Goal: Information Seeking & Learning: Learn about a topic

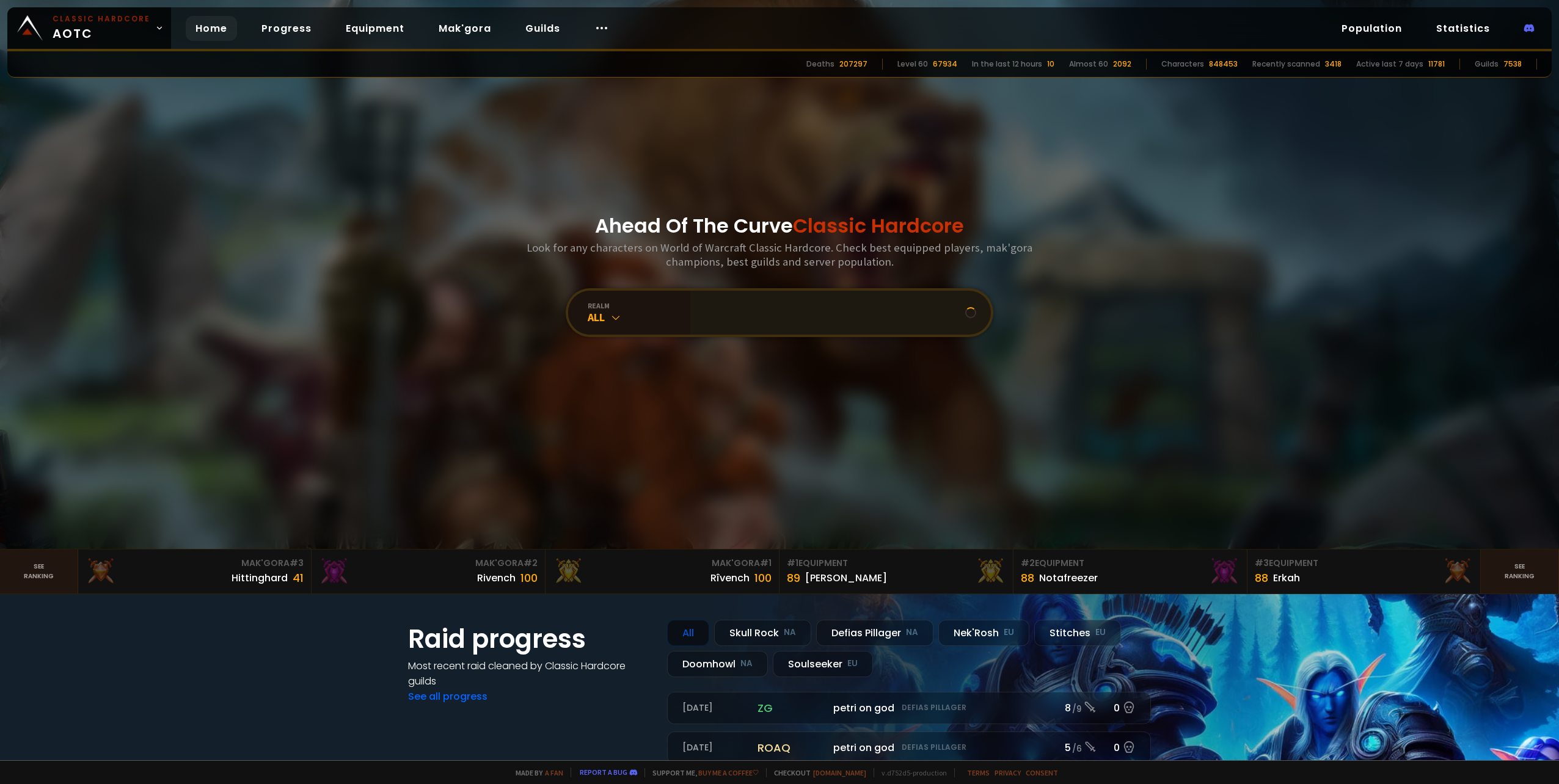
click at [817, 318] on input "text" at bounding box center [831, 312] width 267 height 44
drag, startPoint x: 868, startPoint y: 322, endPoint x: 355, endPoint y: 345, distance: 513.5
click at [415, 340] on section "Ahead Of The Curve Classic Hardcore Look for any characters on World of Warcraf…" at bounding box center [780, 275] width 1559 height 550
click at [593, 299] on div "realm All" at bounding box center [629, 312] width 123 height 44
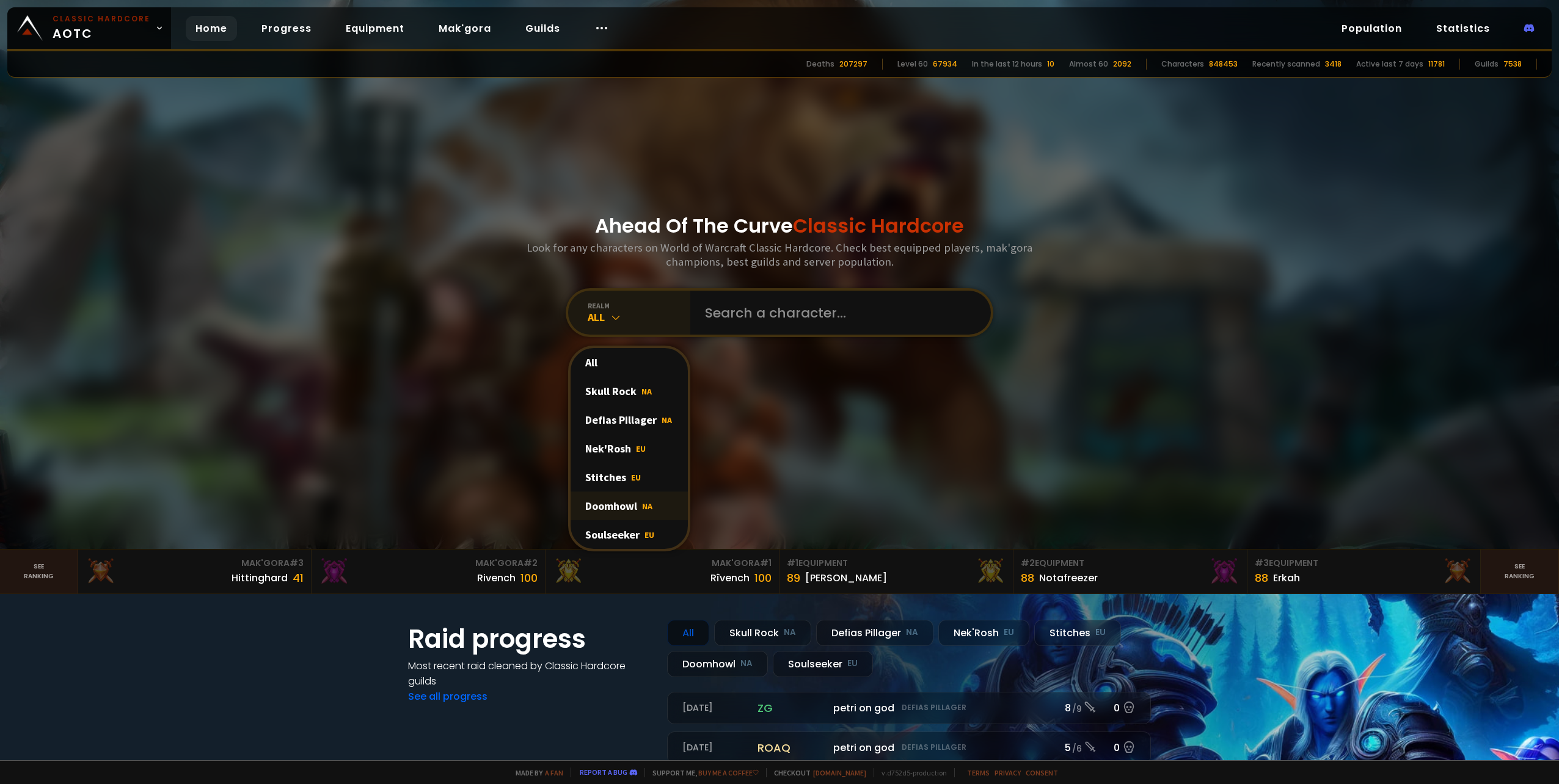
click at [626, 501] on div "Doomhowl NA" at bounding box center [629, 505] width 117 height 28
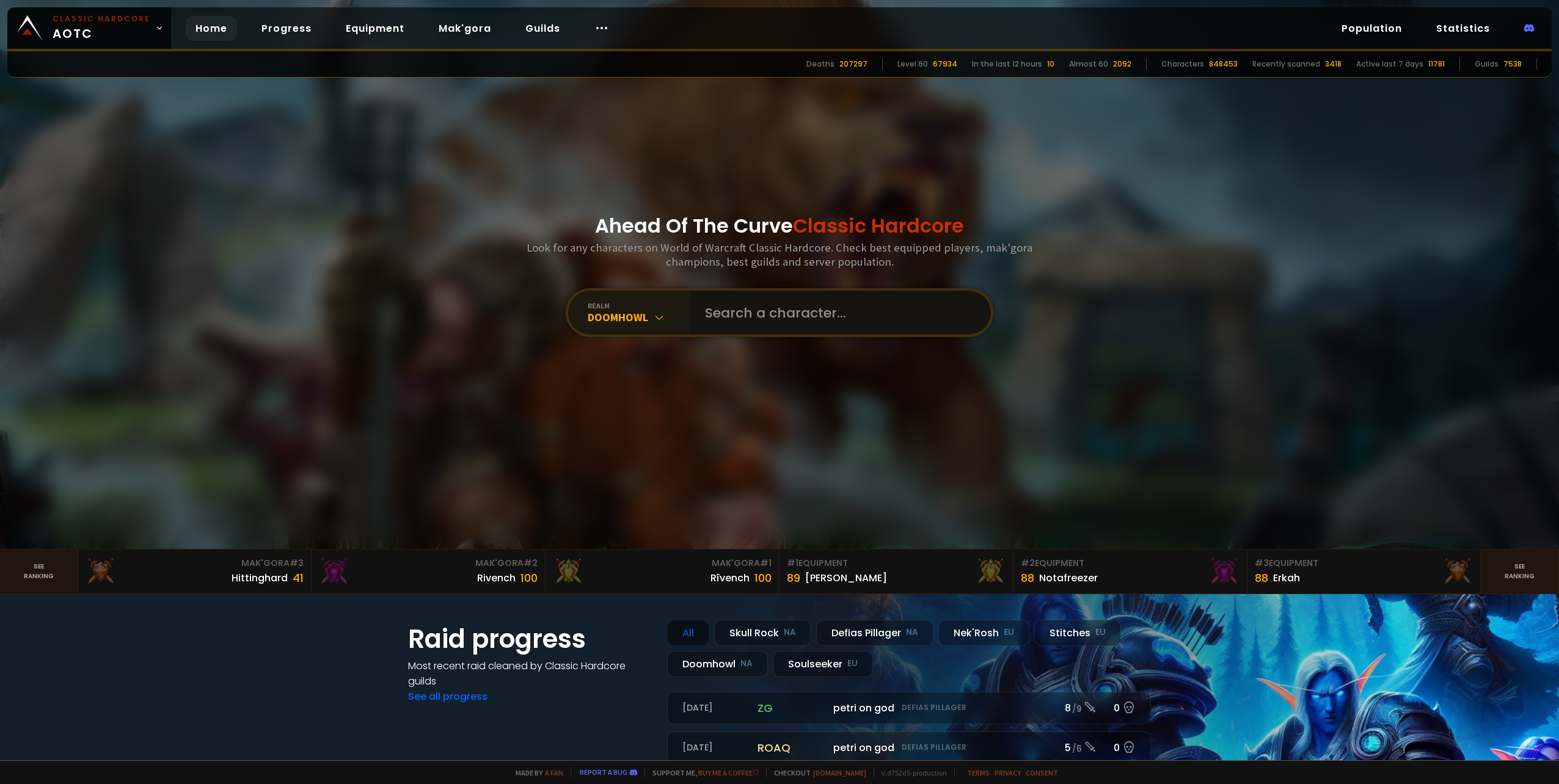
click at [838, 319] on input "text" at bounding box center [837, 312] width 279 height 44
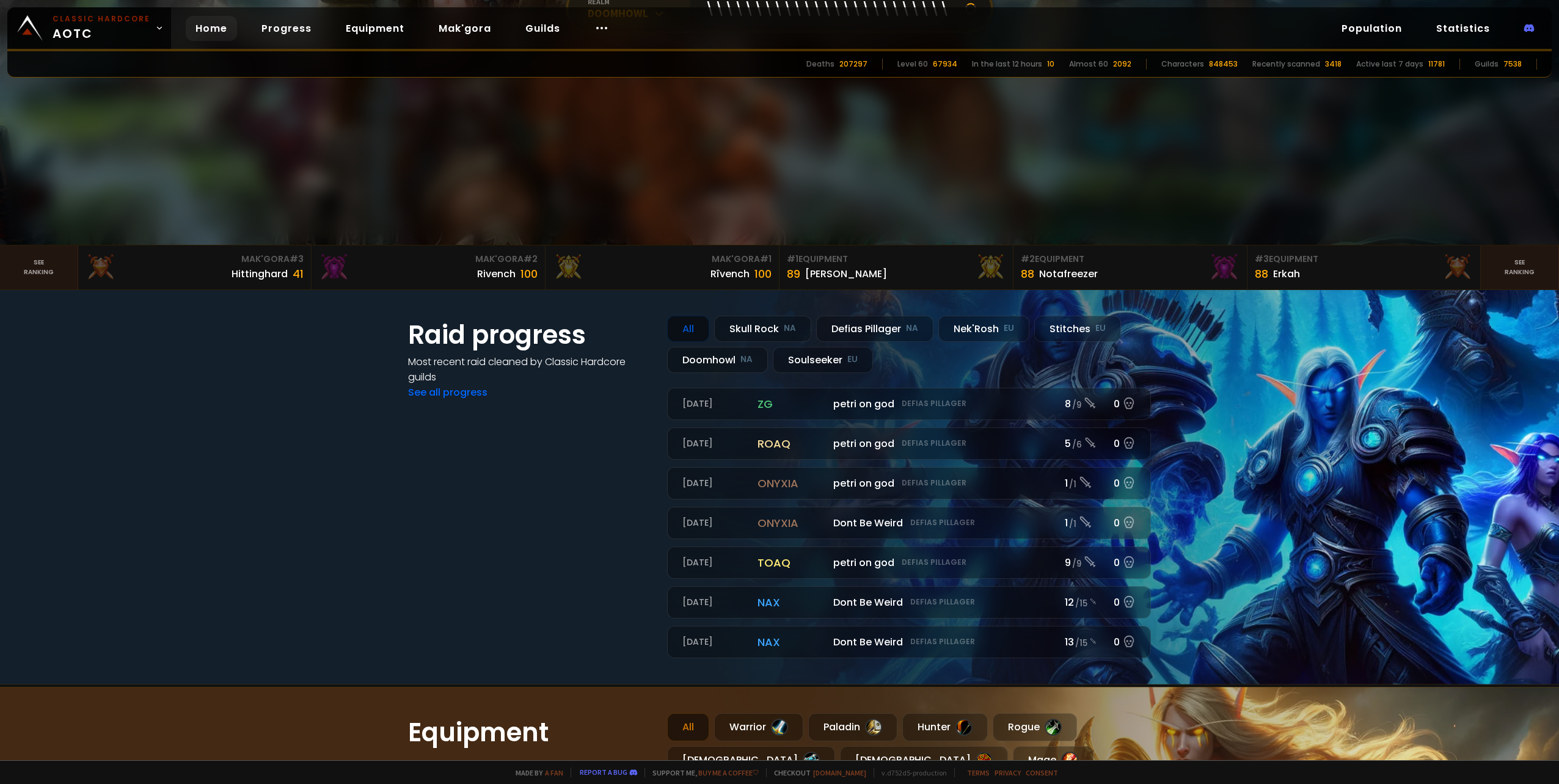
scroll to position [303, 0]
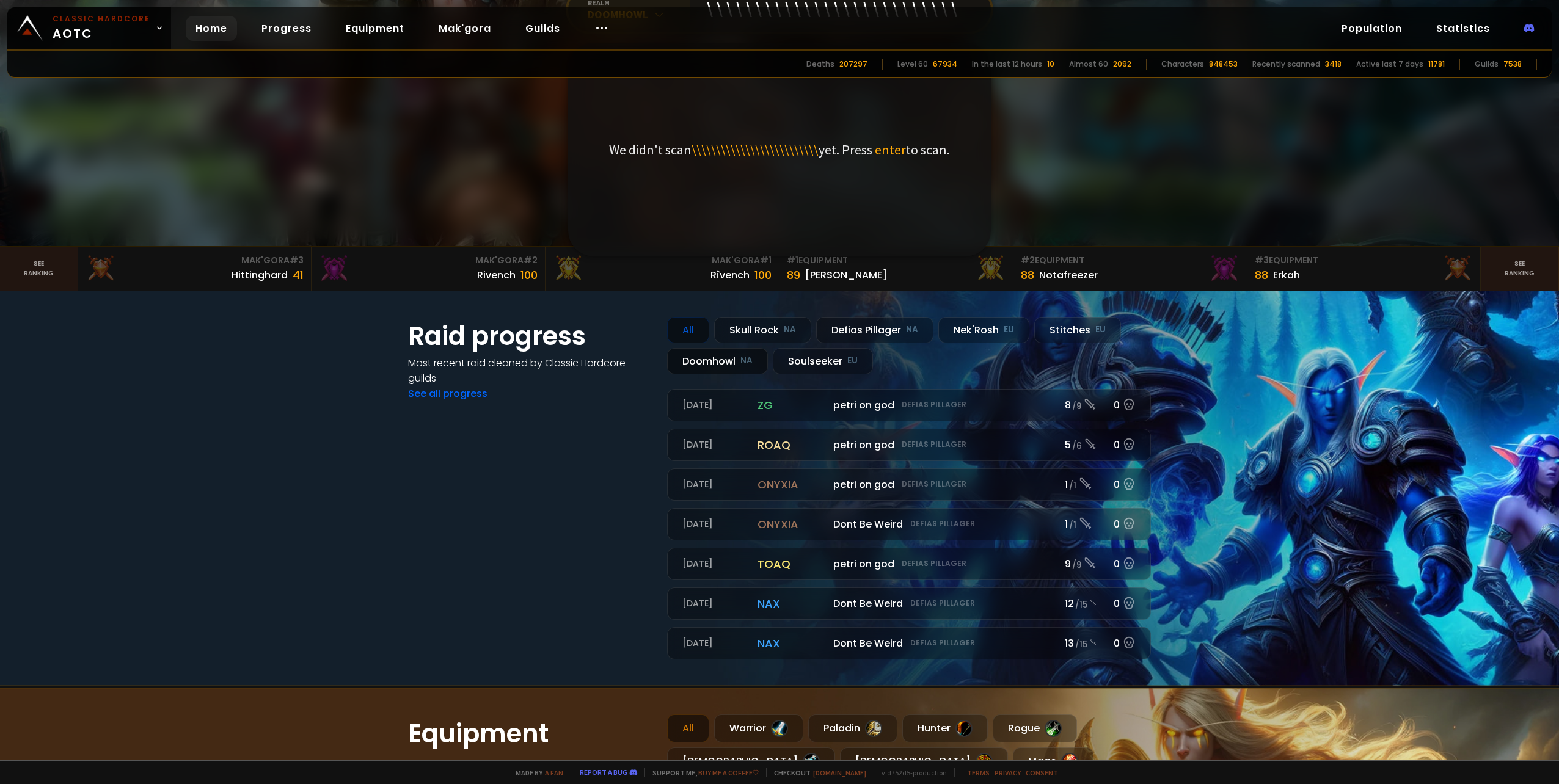
type input "\\\\\\\\\\\\\\\\\\\\\\\\\\"
click at [711, 351] on div "Doomhowl NA" at bounding box center [717, 361] width 101 height 26
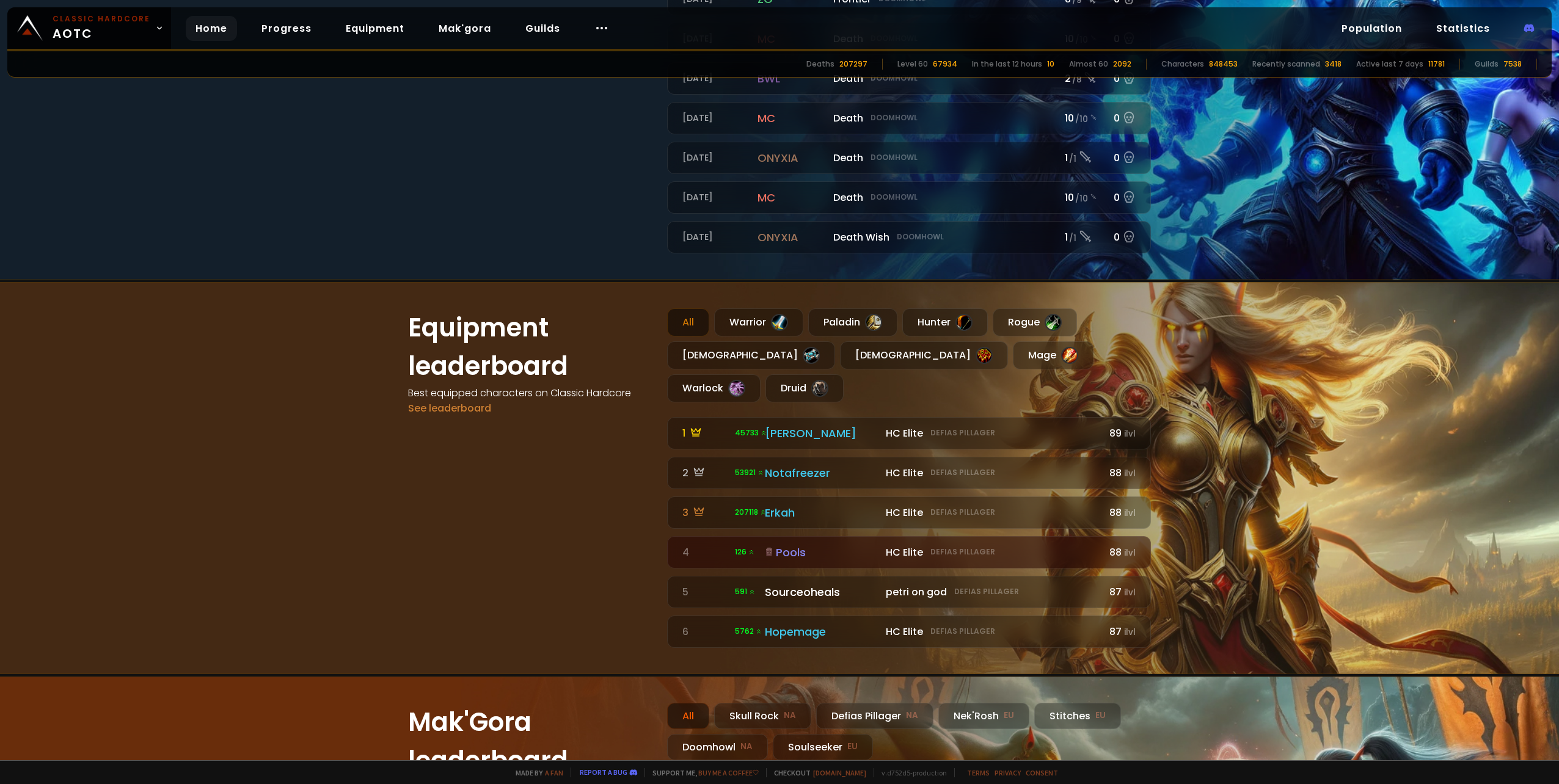
scroll to position [792, 0]
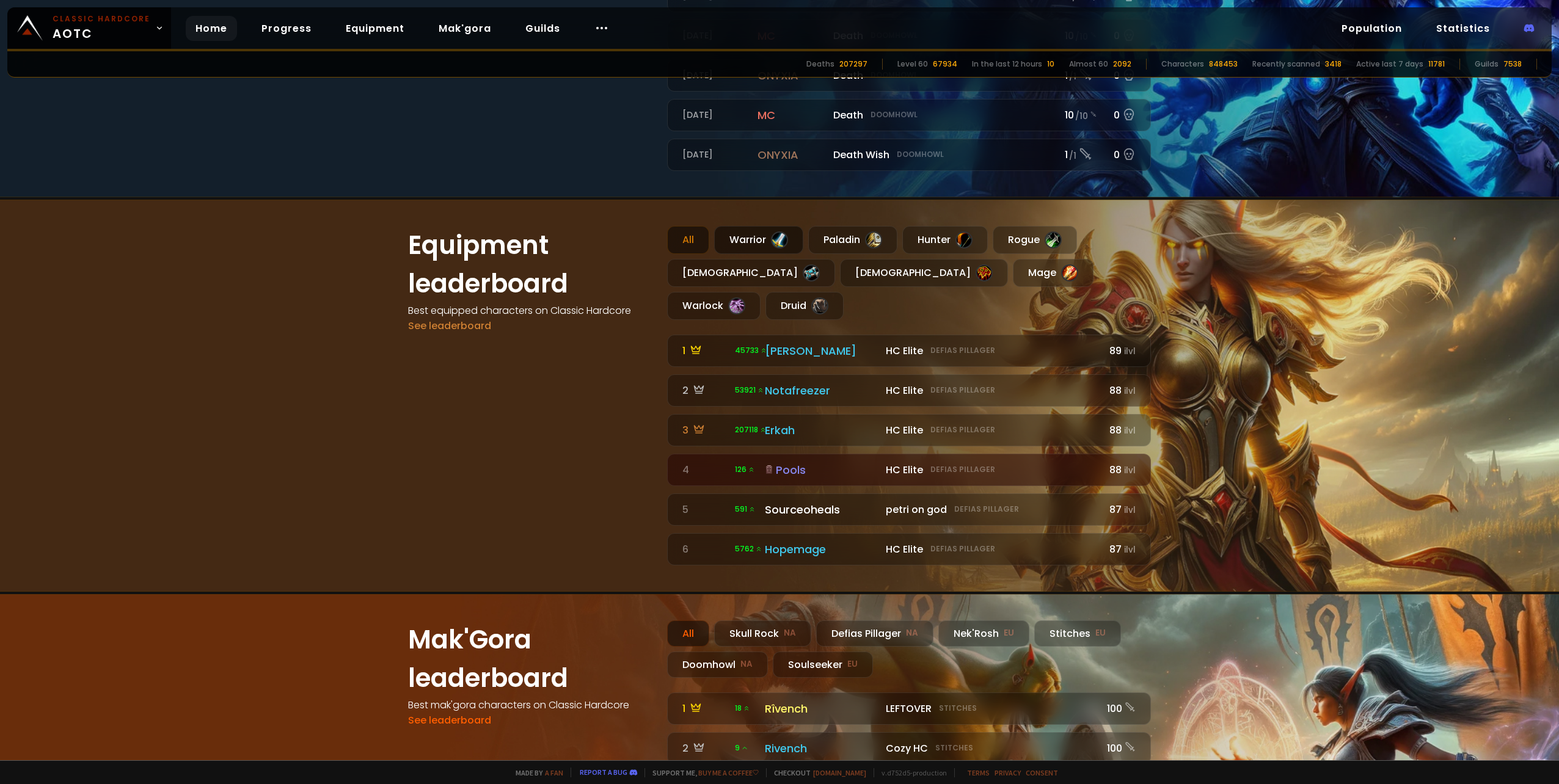
click at [748, 251] on div "Warrior" at bounding box center [759, 240] width 89 height 28
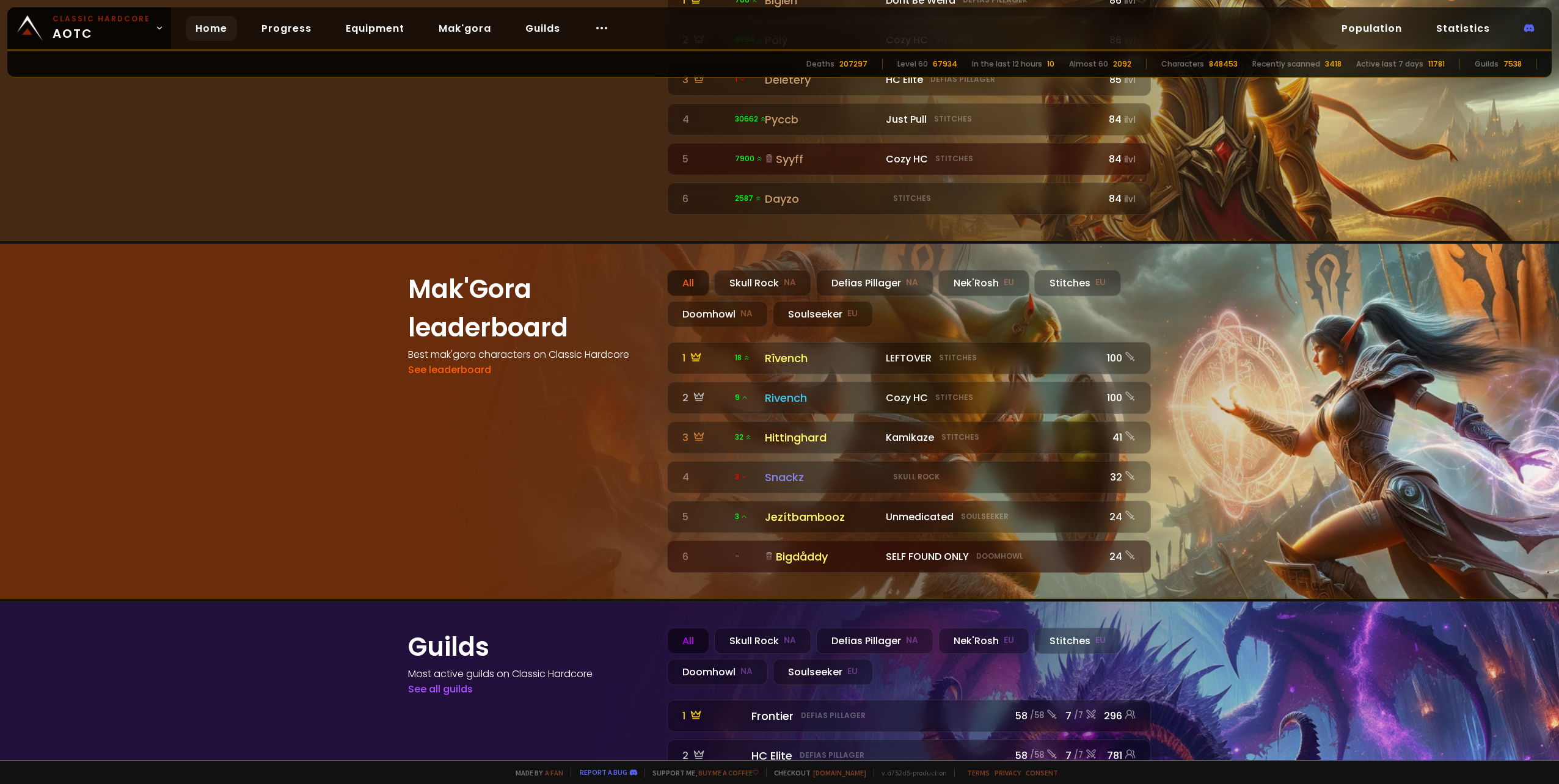
scroll to position [1286, 0]
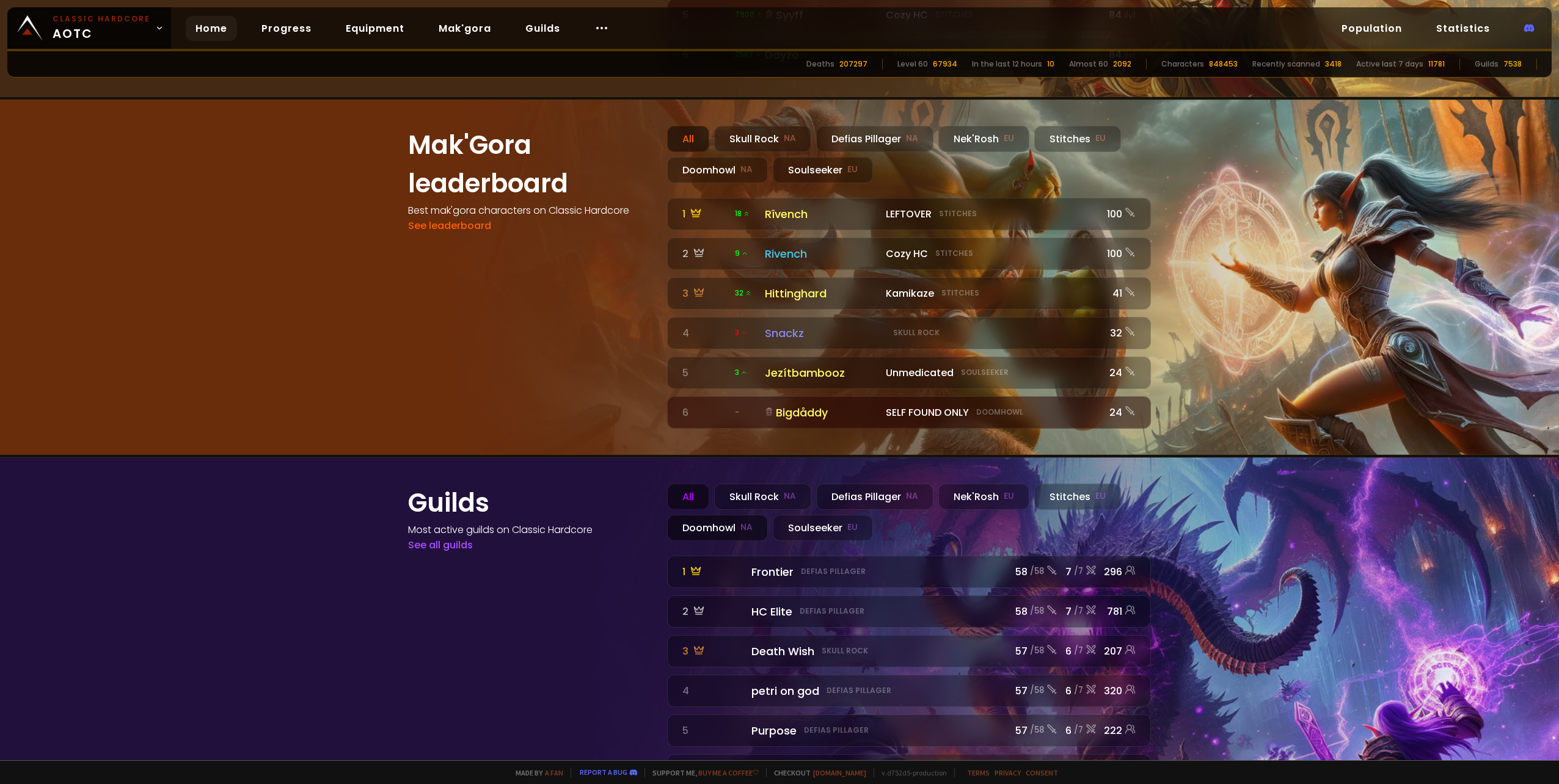
click at [752, 514] on div "Doomhowl NA" at bounding box center [717, 528] width 101 height 26
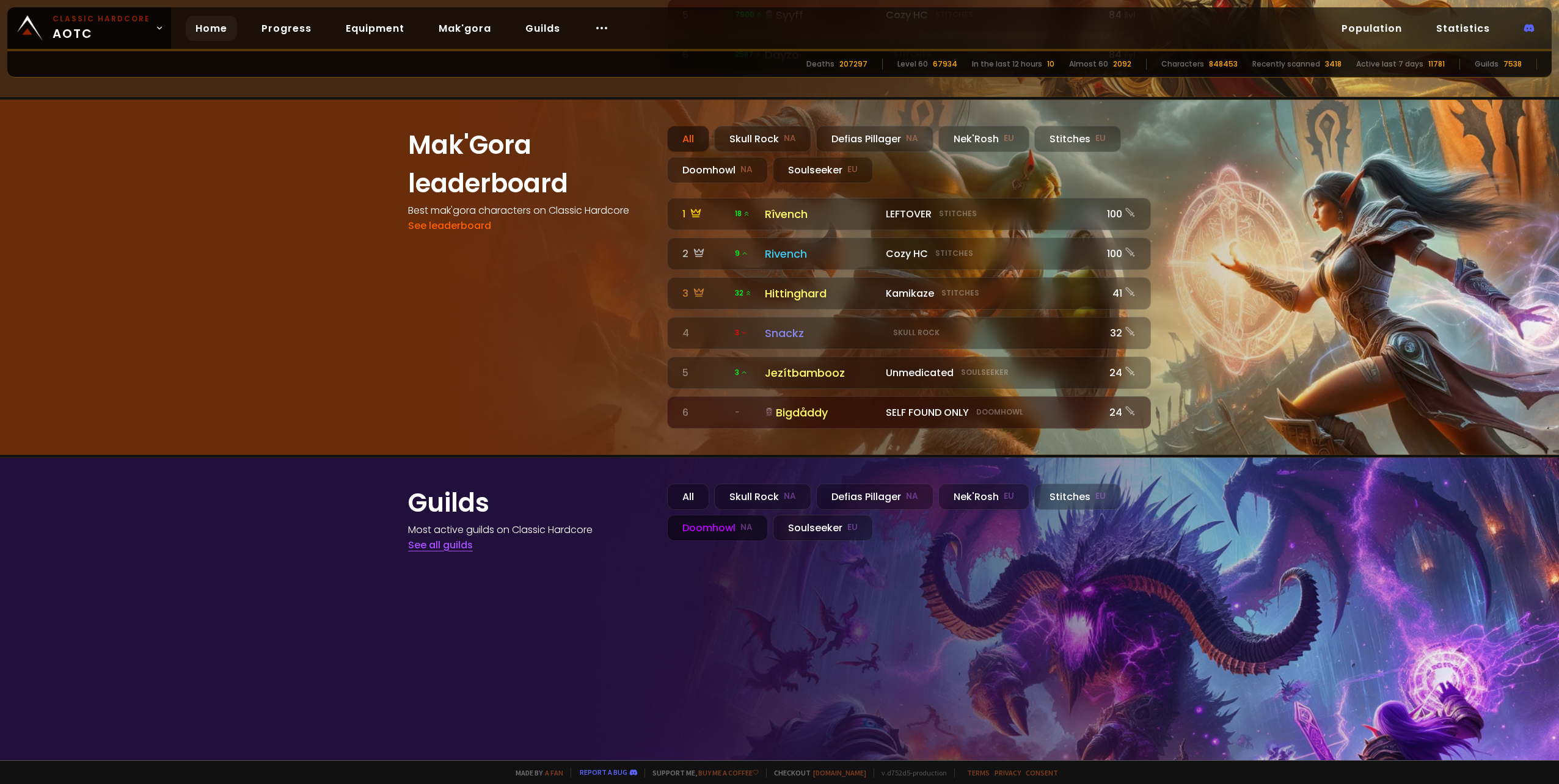
click at [453, 538] on link "See all guilds" at bounding box center [440, 545] width 65 height 14
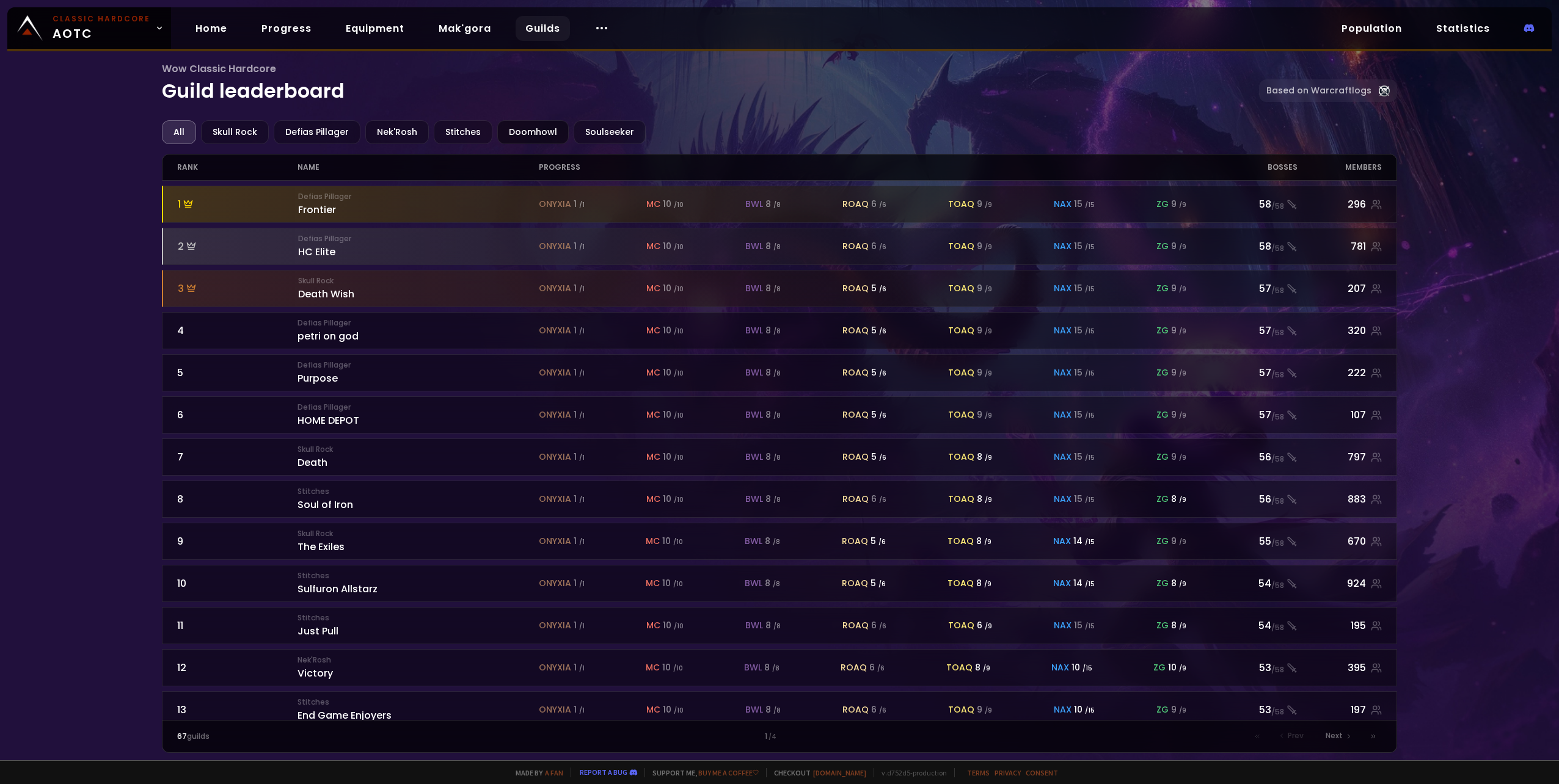
click at [518, 133] on div "Doomhowl" at bounding box center [532, 132] width 71 height 24
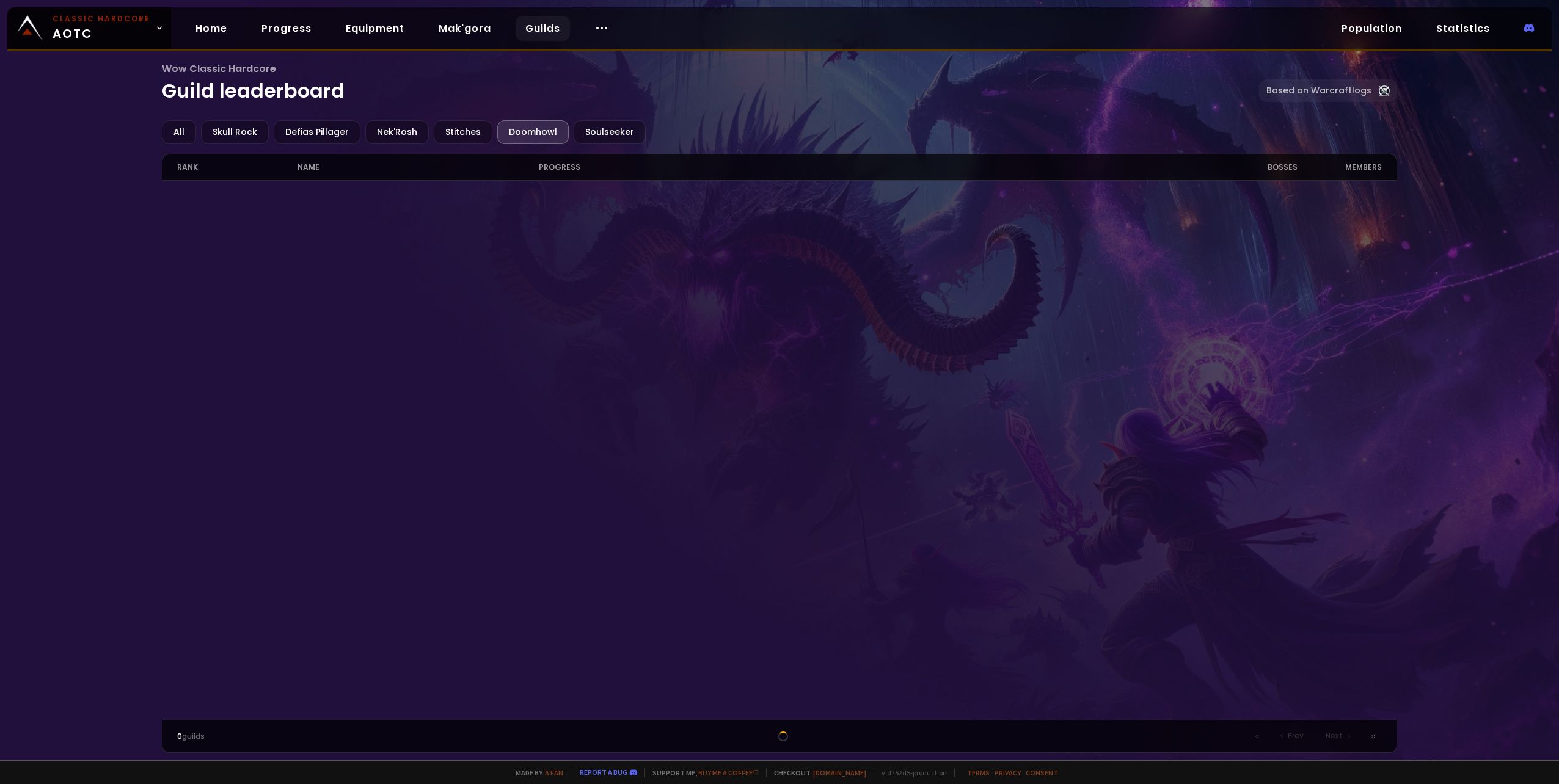
click at [688, 277] on div at bounding box center [779, 450] width 1235 height 539
click at [1203, 129] on div "All Skull Rock Defias Pillager Nek'Rosh Stitches Doomhowl Soulseeker" at bounding box center [779, 132] width 1235 height 24
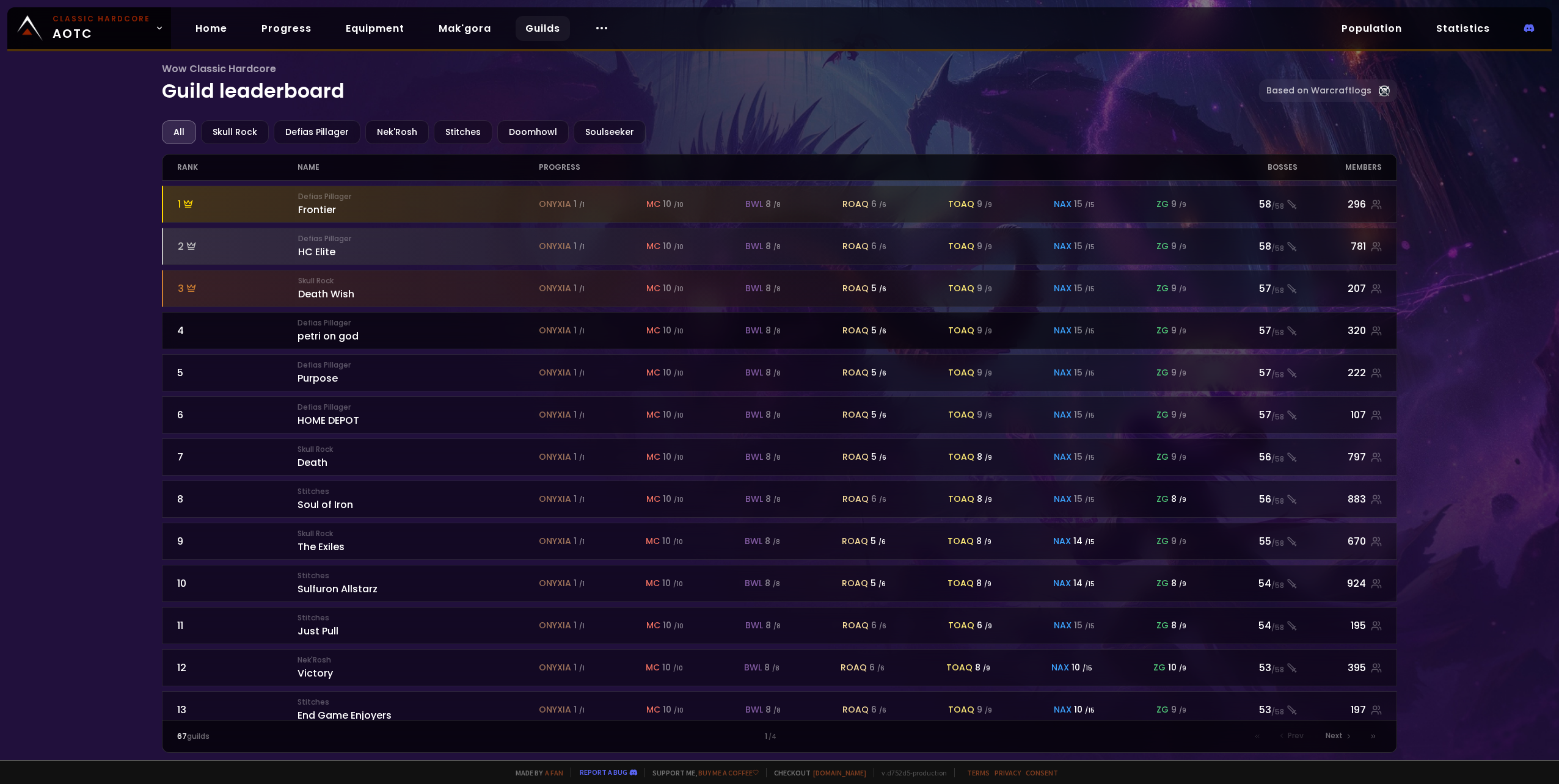
click at [343, 340] on div "Defias Pillager petri on god" at bounding box center [417, 331] width 240 height 26
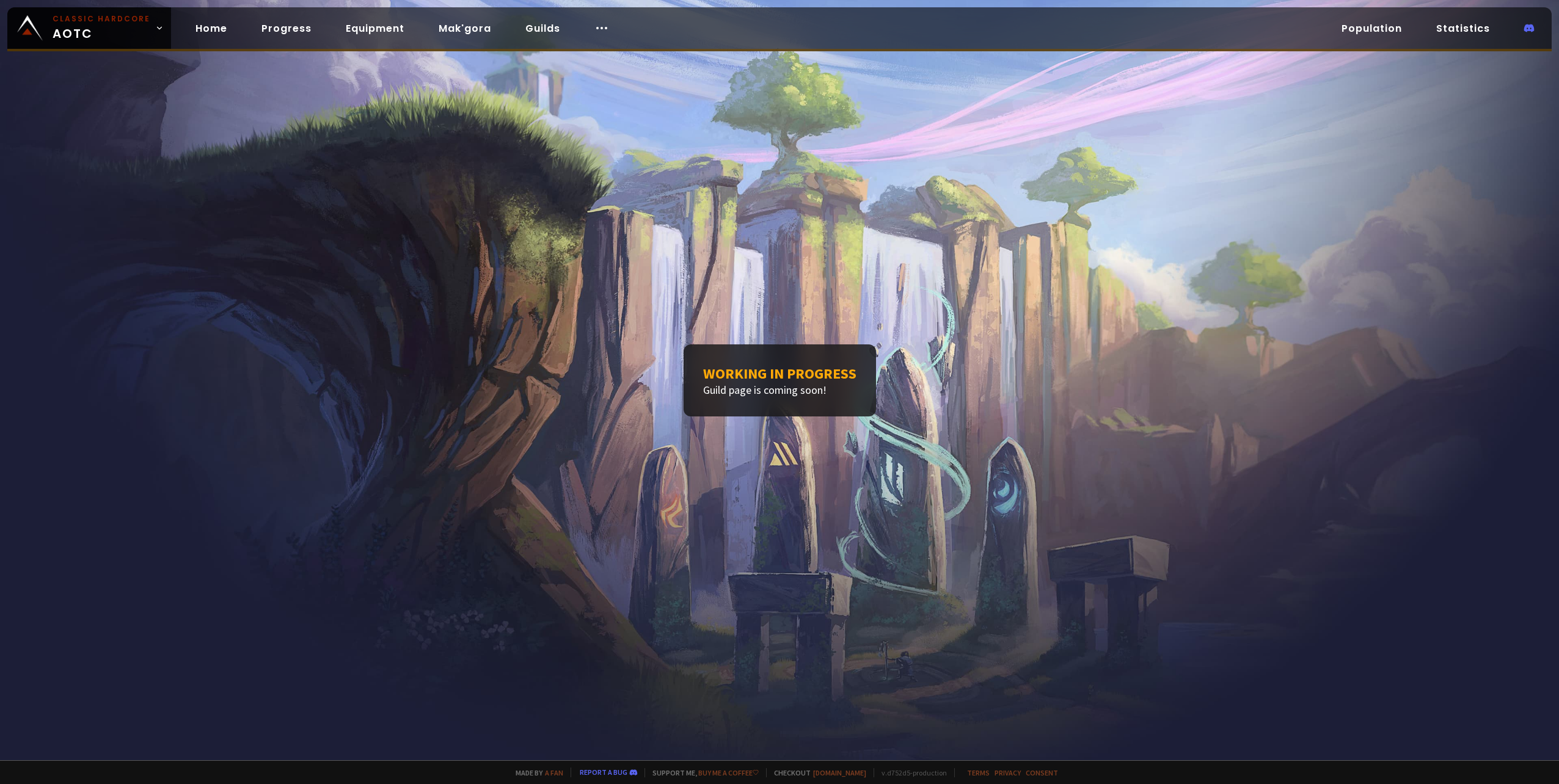
drag, startPoint x: 737, startPoint y: 126, endPoint x: 734, endPoint y: 110, distance: 16.3
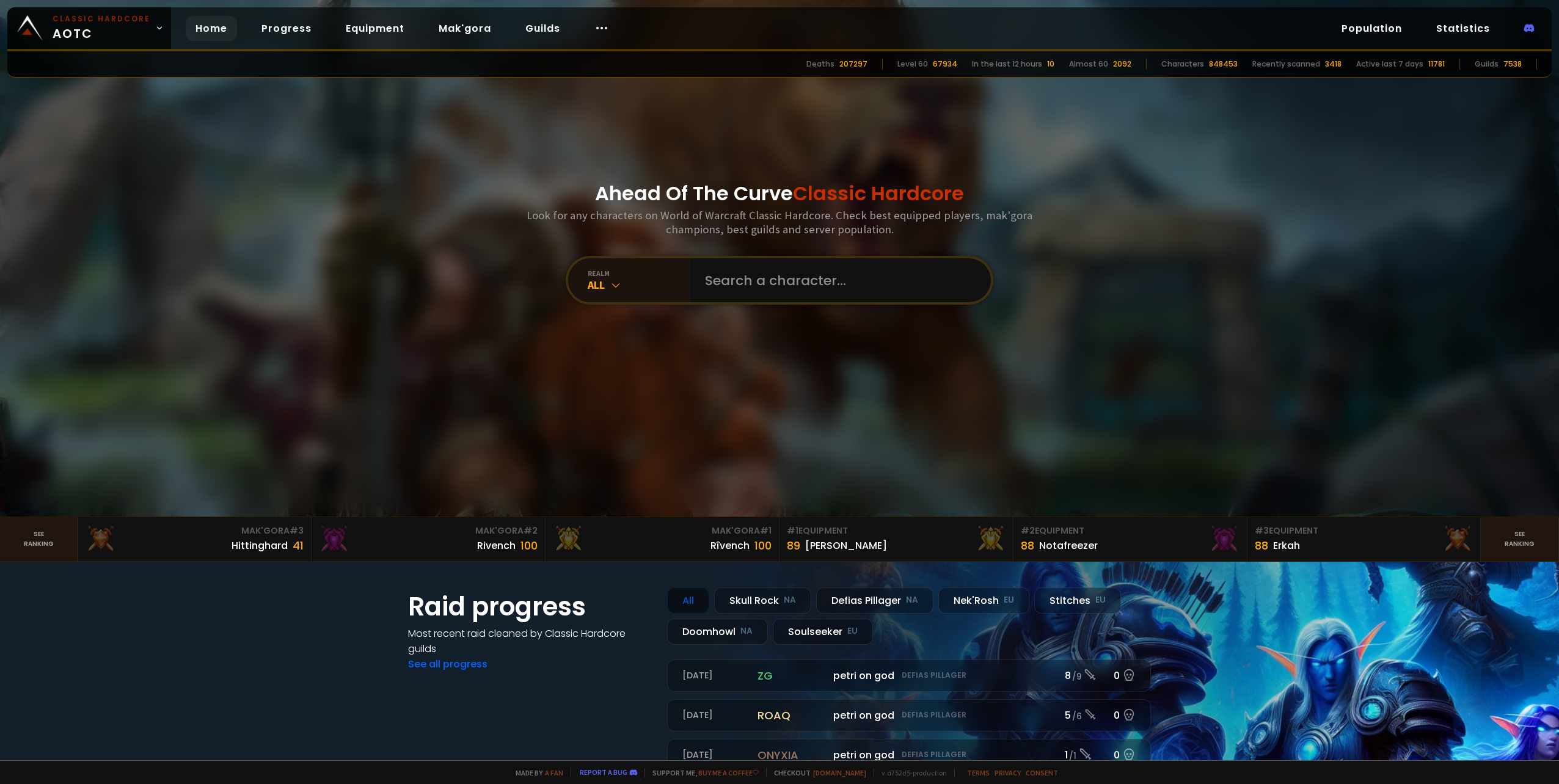
scroll to position [244, 0]
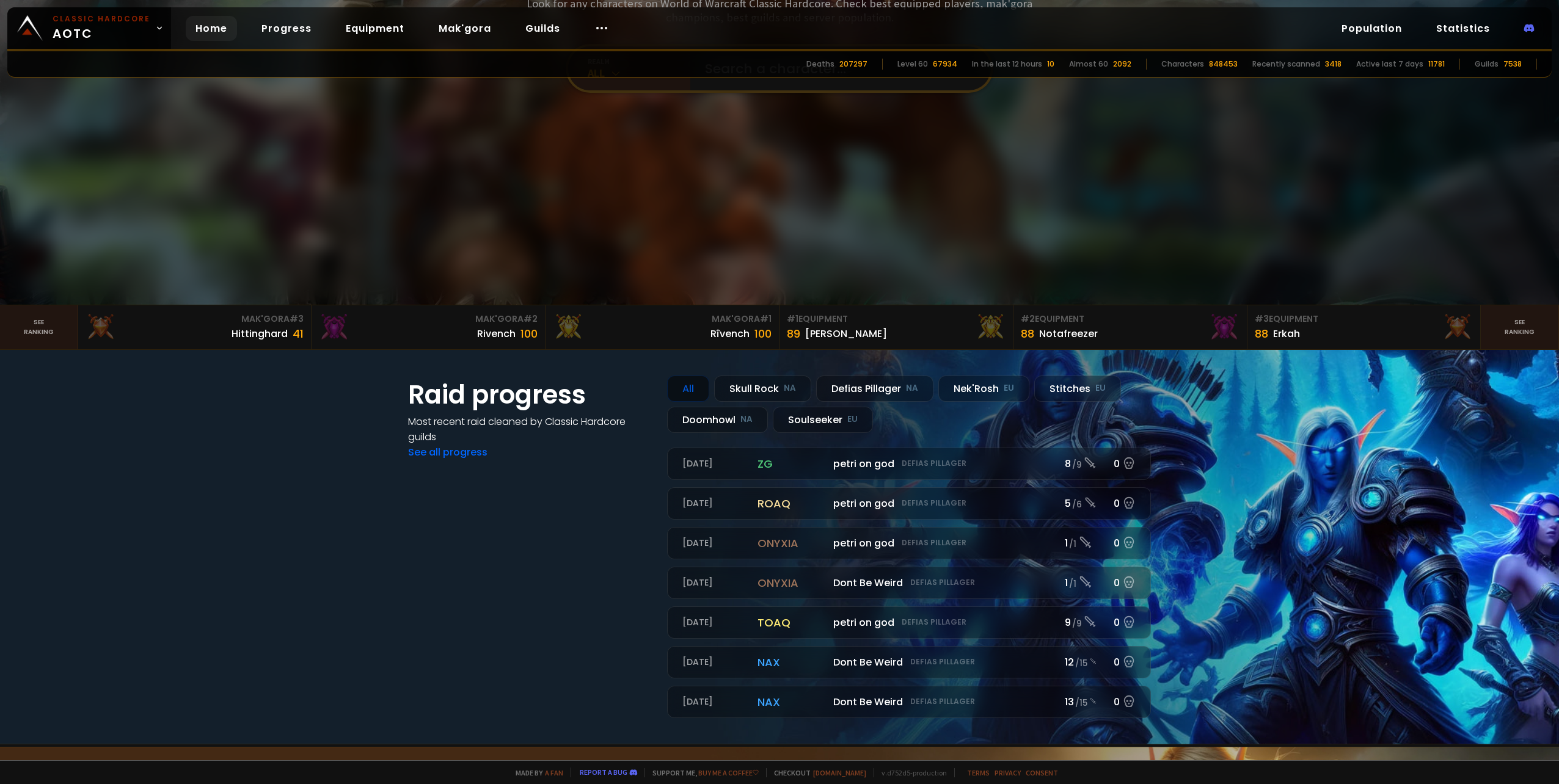
drag, startPoint x: 321, startPoint y: 136, endPoint x: 322, endPoint y: 126, distance: 10.0
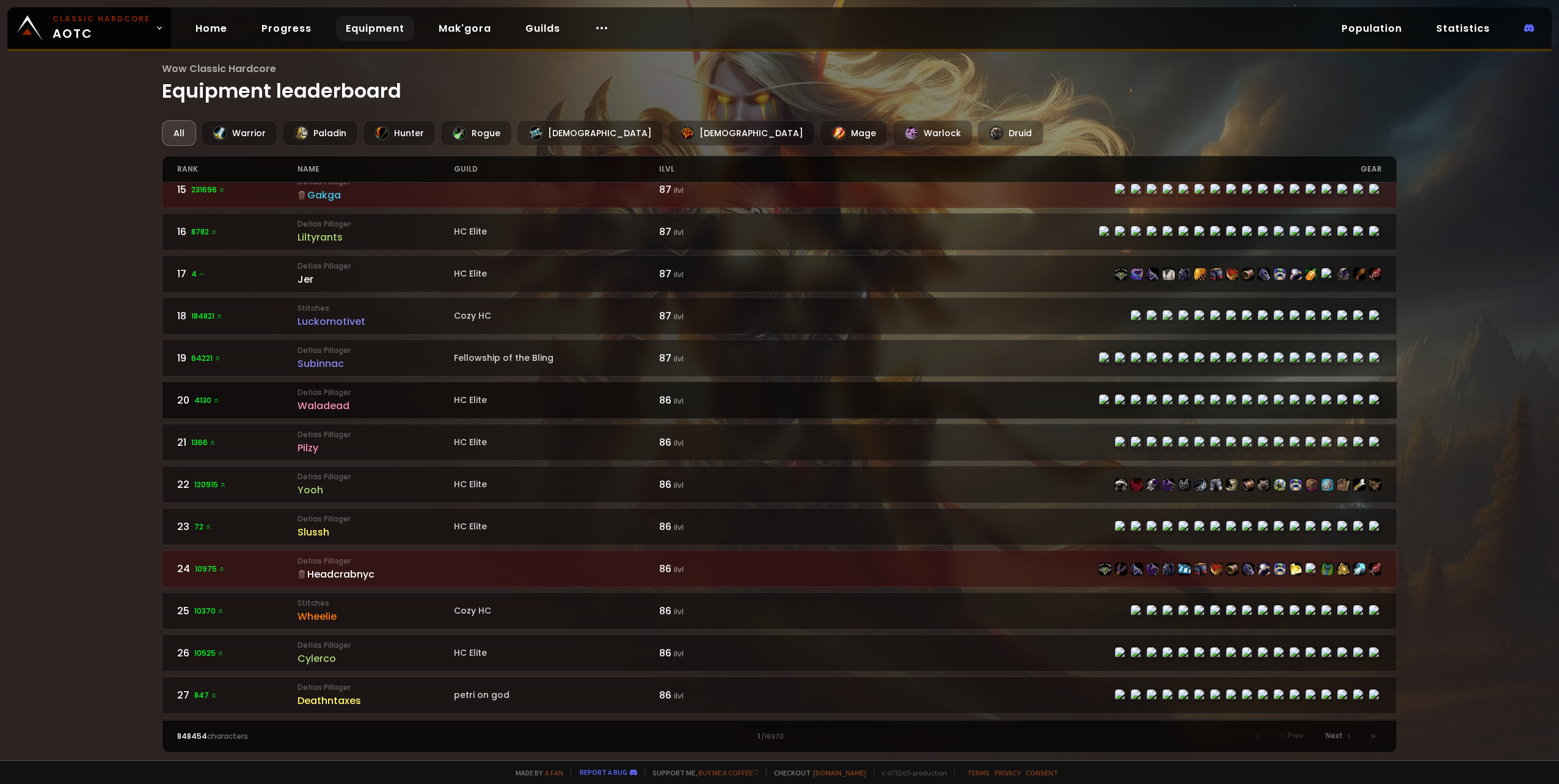
scroll to position [611, 0]
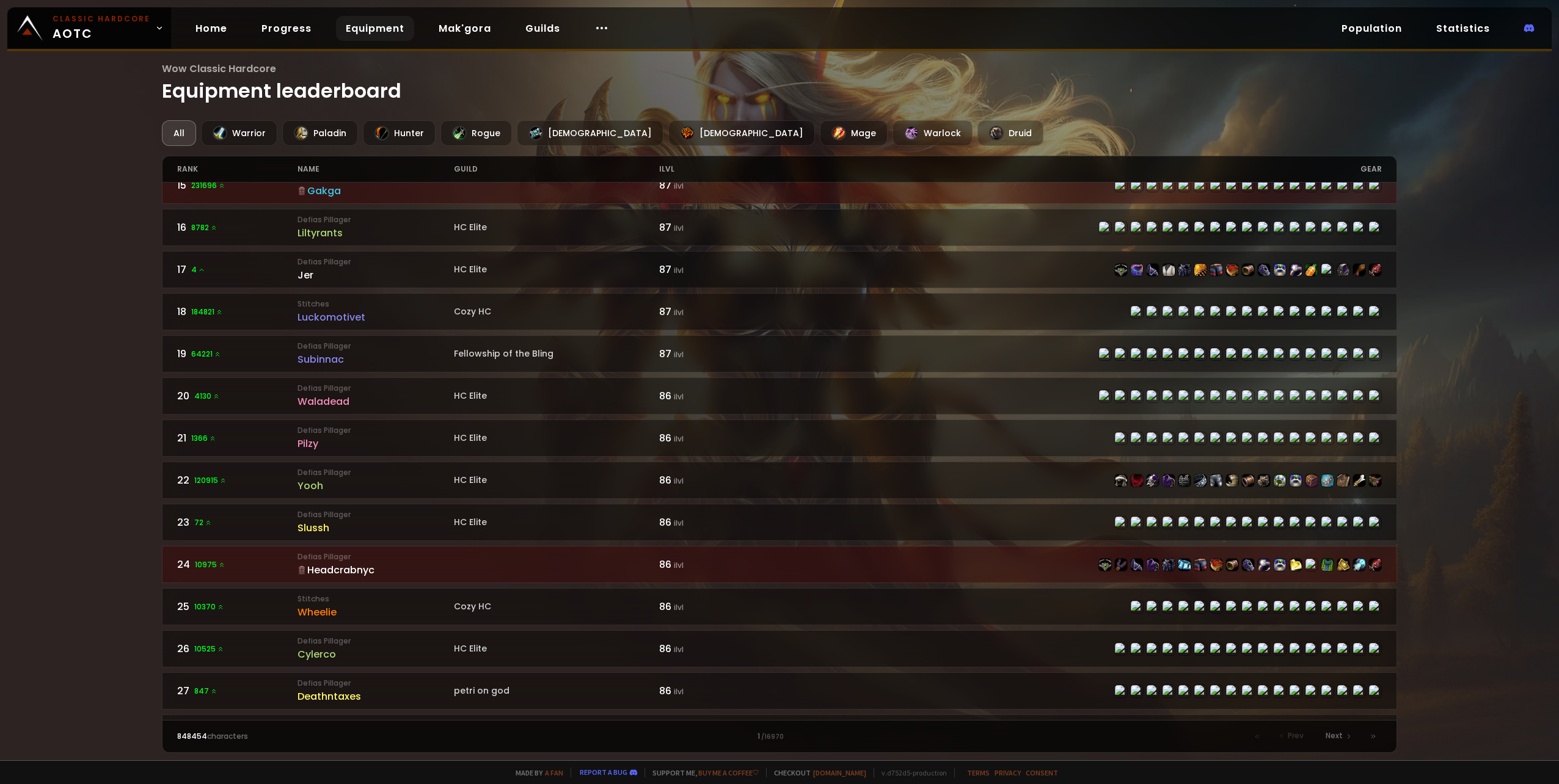
click at [305, 570] on div "Headcrabnyc" at bounding box center [375, 570] width 156 height 15
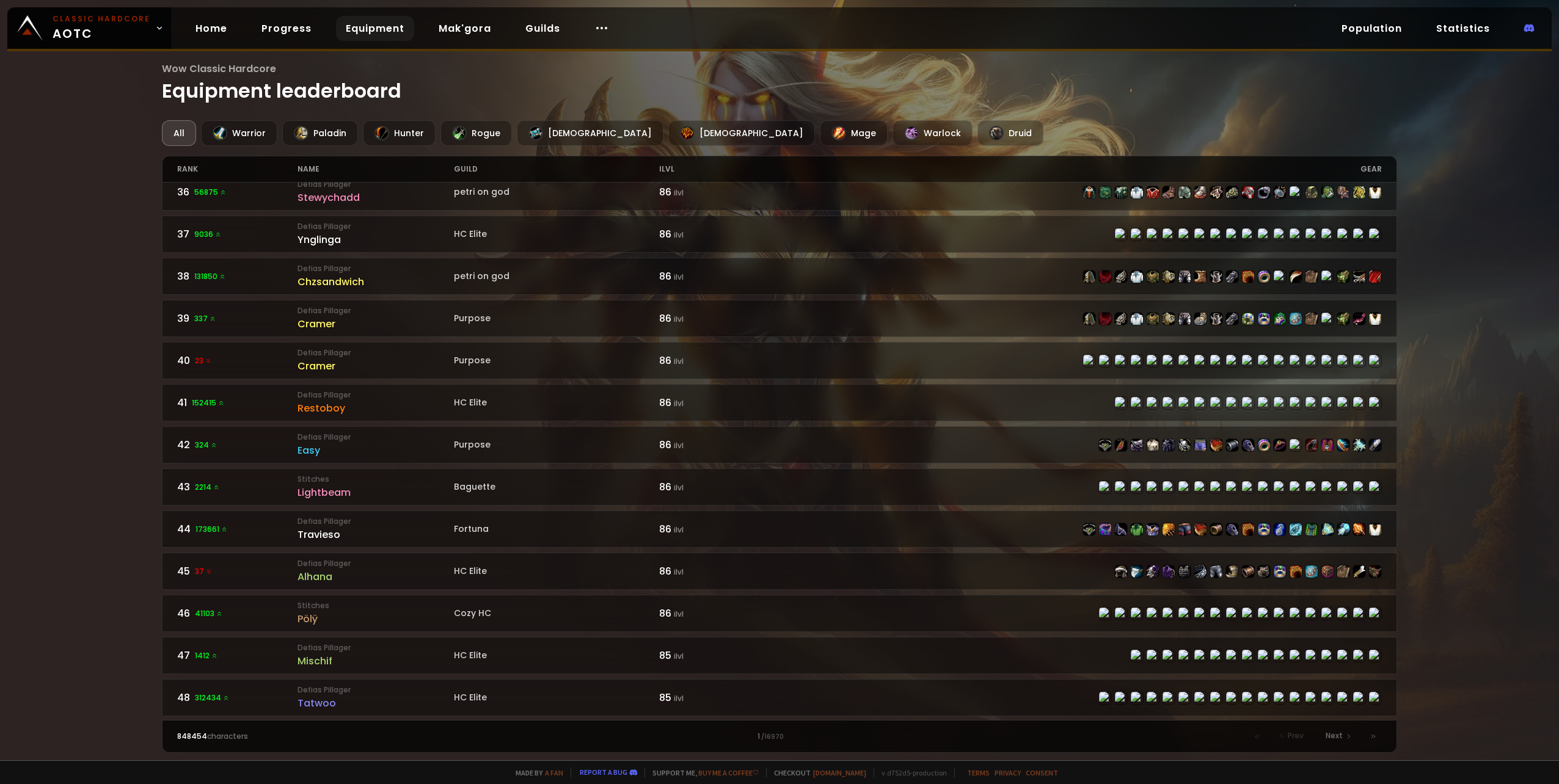
scroll to position [1575, 0]
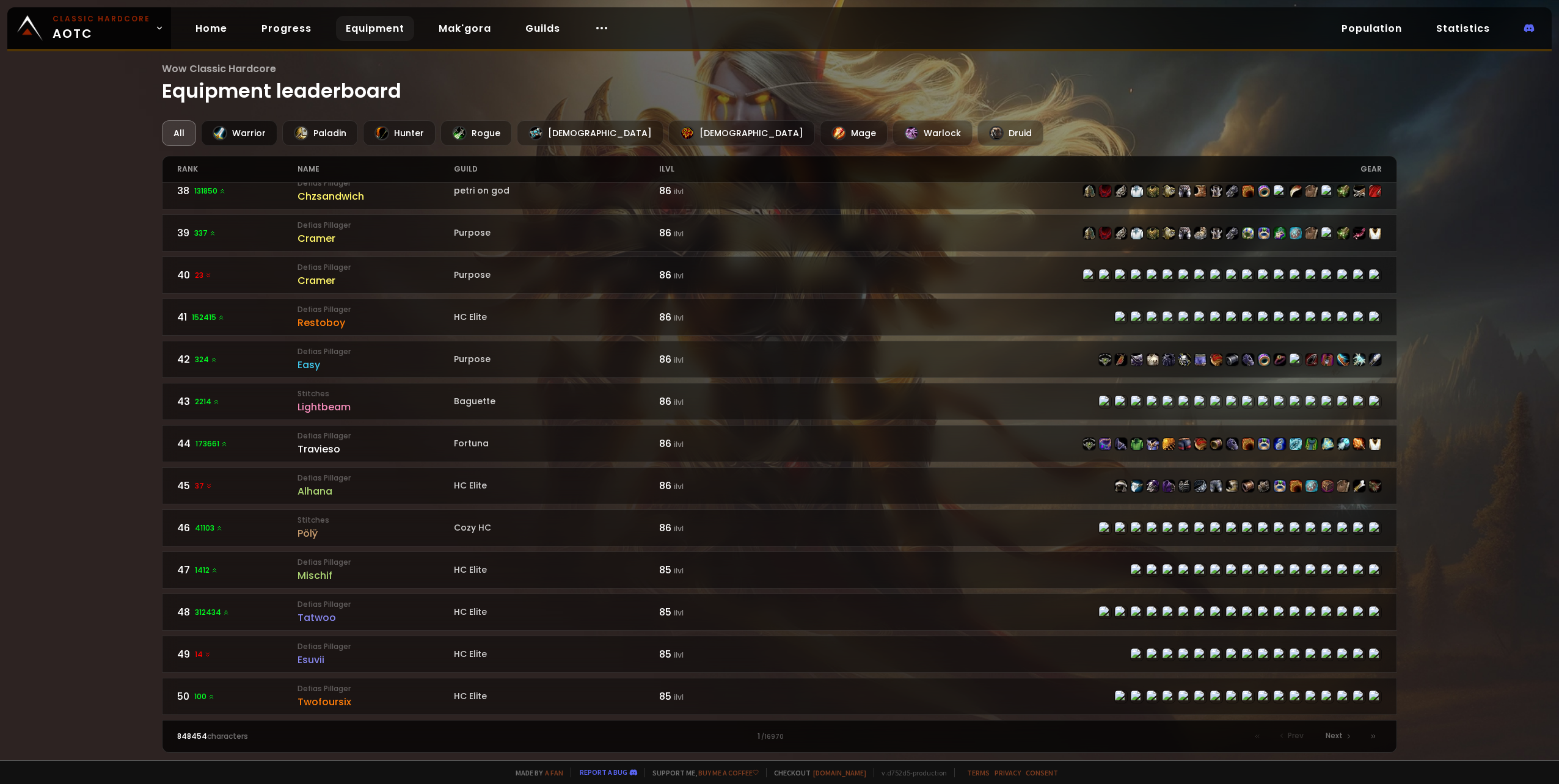
click at [238, 144] on div "Warrior" at bounding box center [239, 133] width 77 height 26
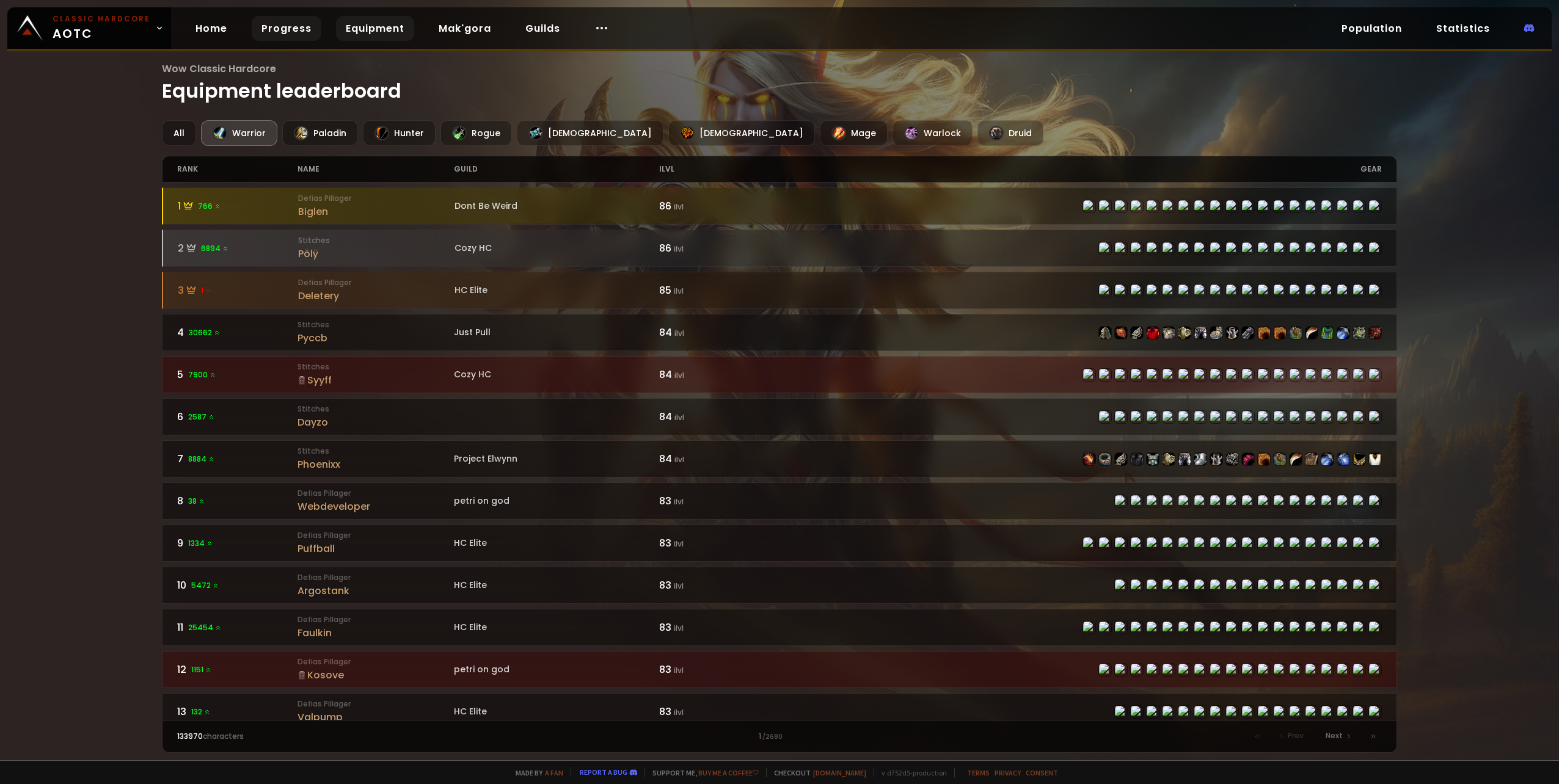
click at [283, 34] on link "Progress" at bounding box center [286, 28] width 70 height 25
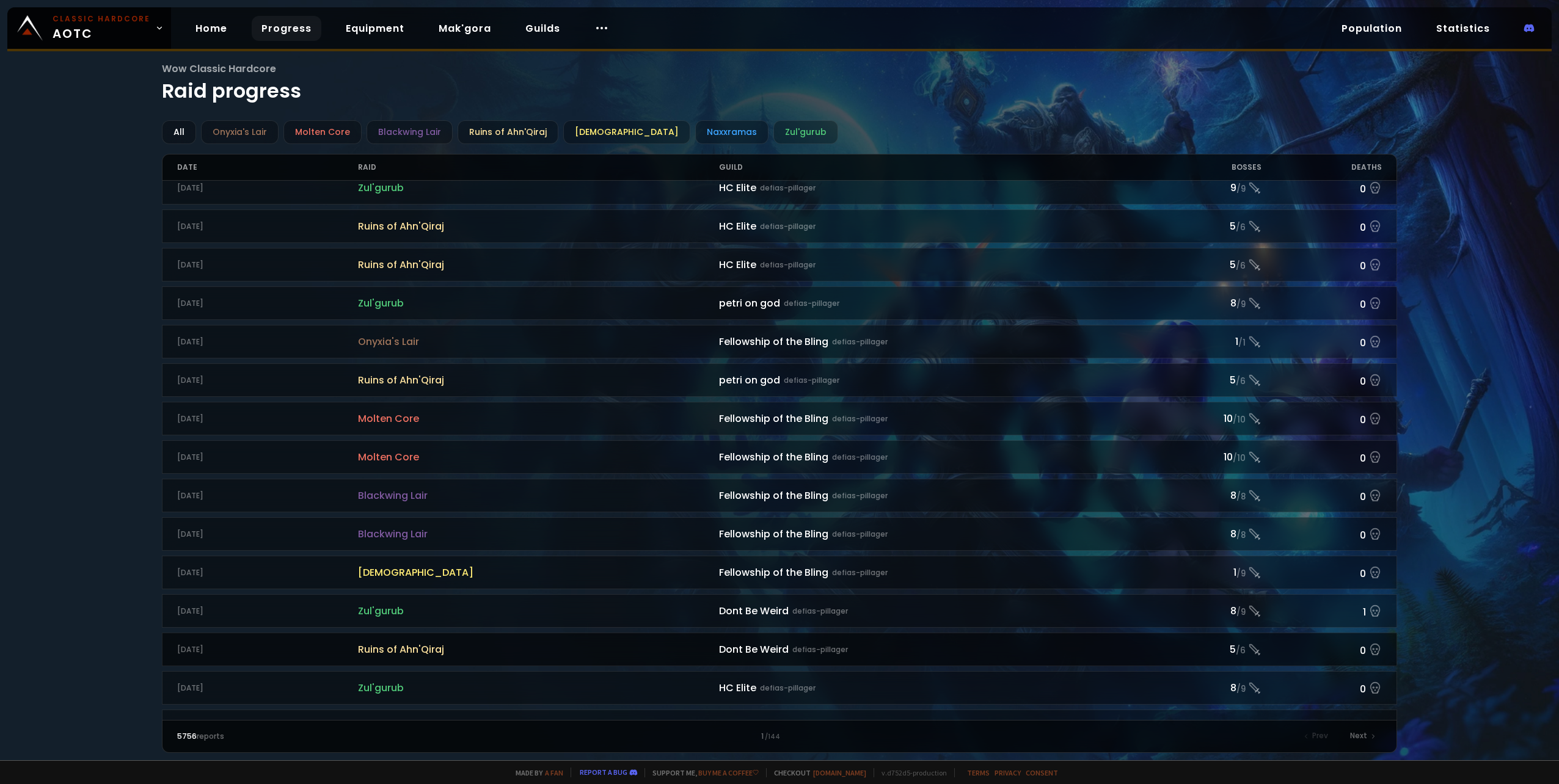
scroll to position [611, 0]
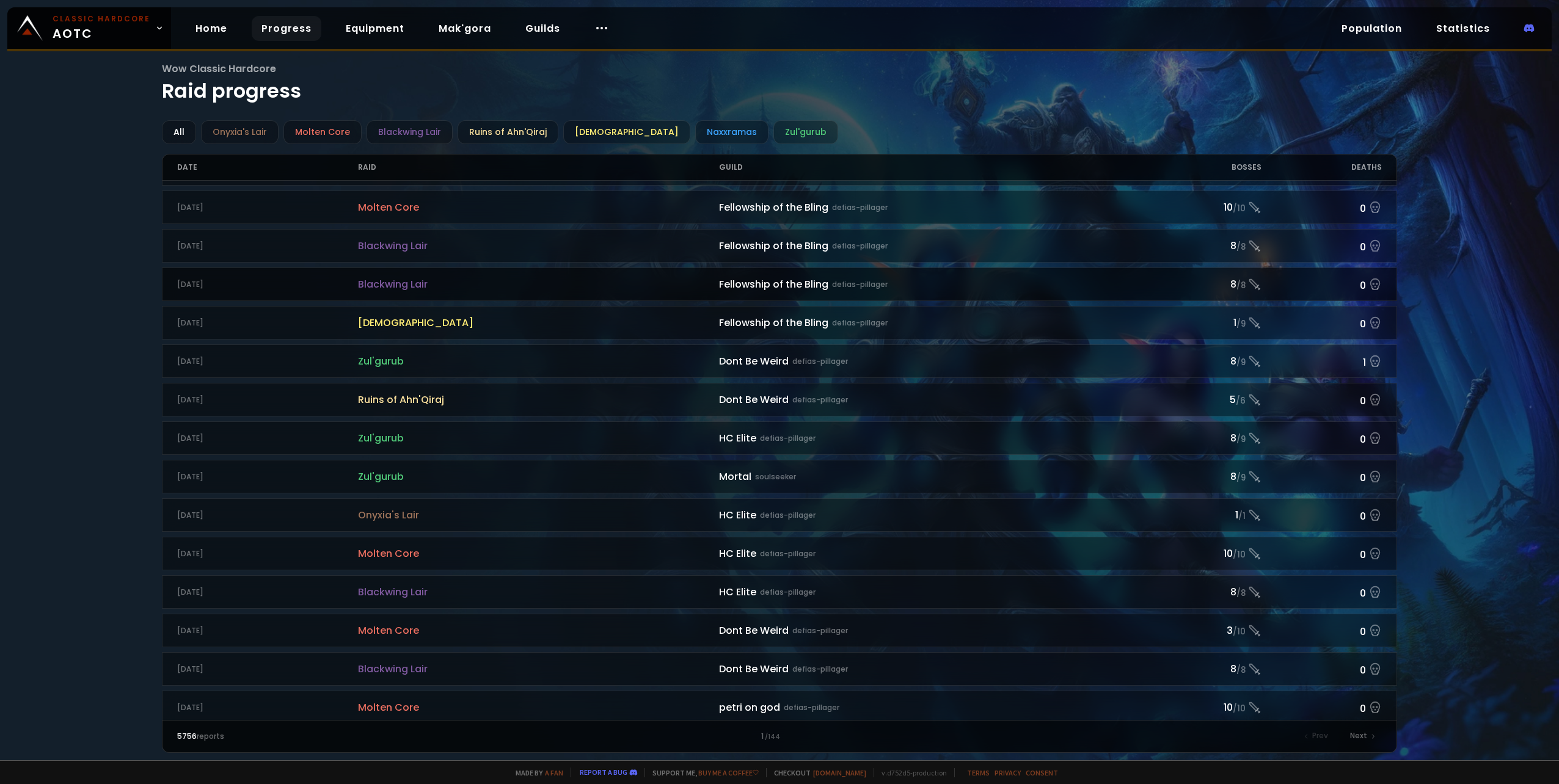
click at [782, 289] on div "Fellowship of the Bling defias-pillager" at bounding box center [930, 284] width 421 height 15
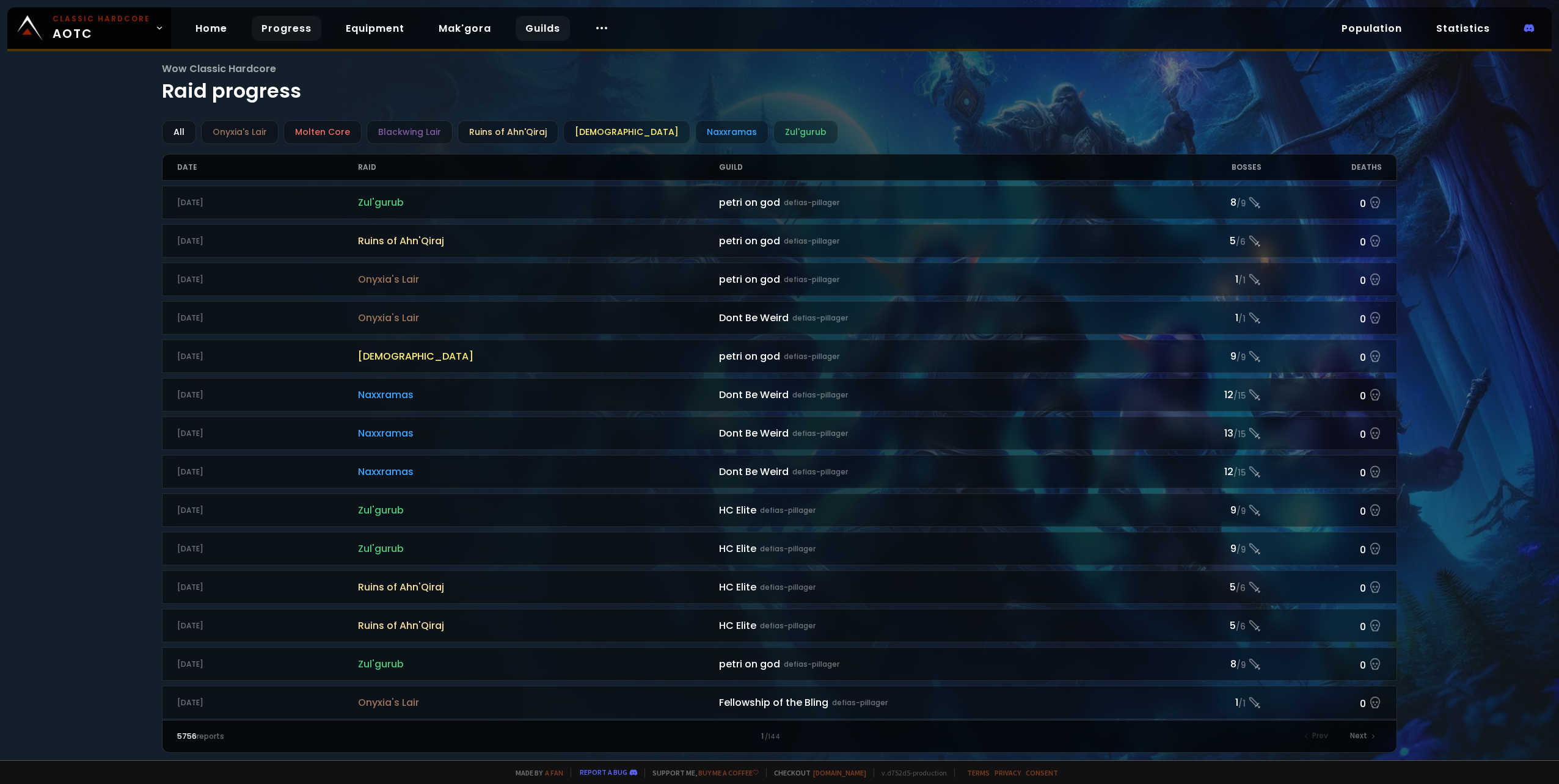
click at [533, 28] on link "Guilds" at bounding box center [542, 28] width 54 height 25
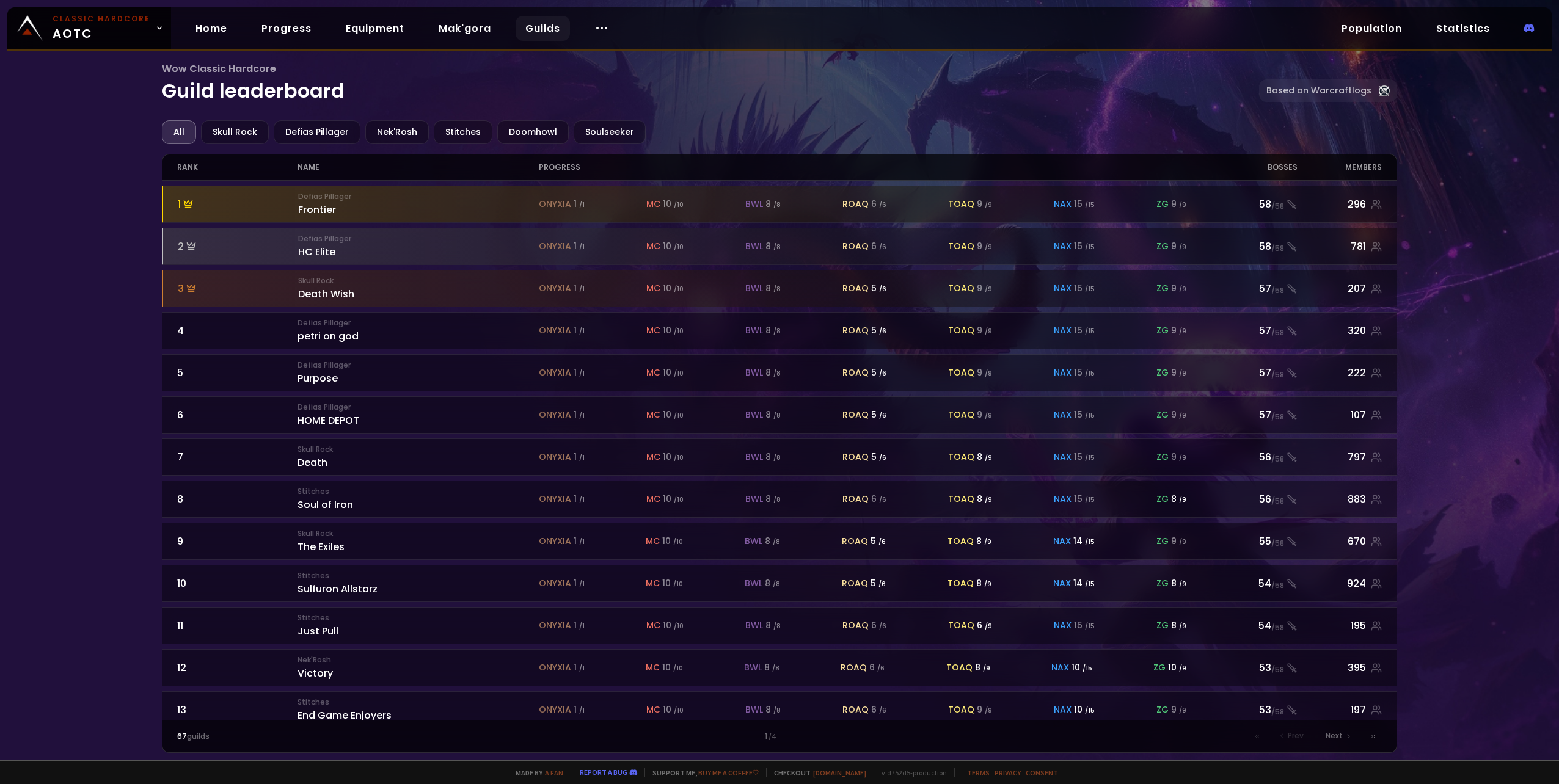
click at [107, 143] on div "Wow Classic Hardcore Guild leaderboard Based on Warcraftlogs All Skull Rock Def…" at bounding box center [780, 380] width 1559 height 760
